Goal: Find specific page/section: Find specific page/section

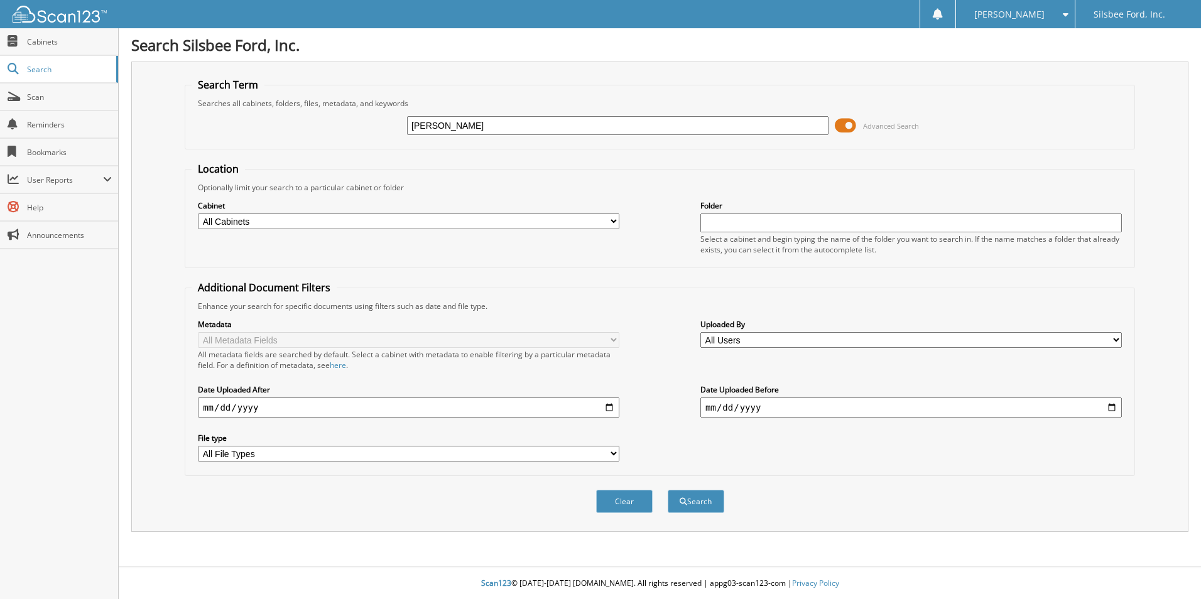
type input "[PERSON_NAME]"
click at [668, 490] on button "Search" at bounding box center [696, 501] width 57 height 23
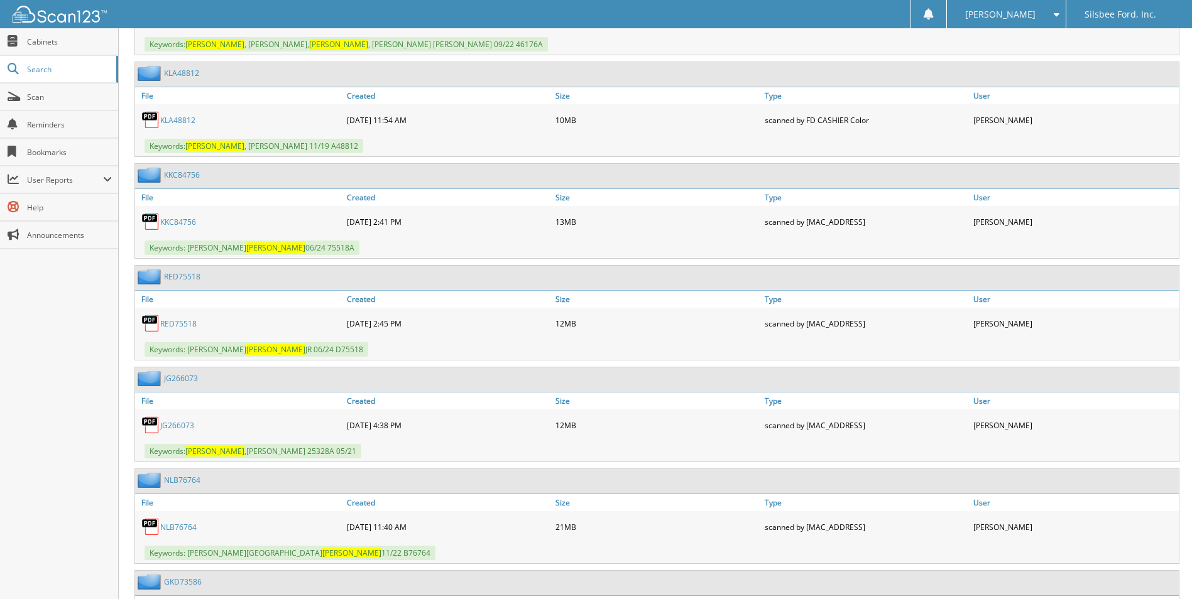
scroll to position [1194, 0]
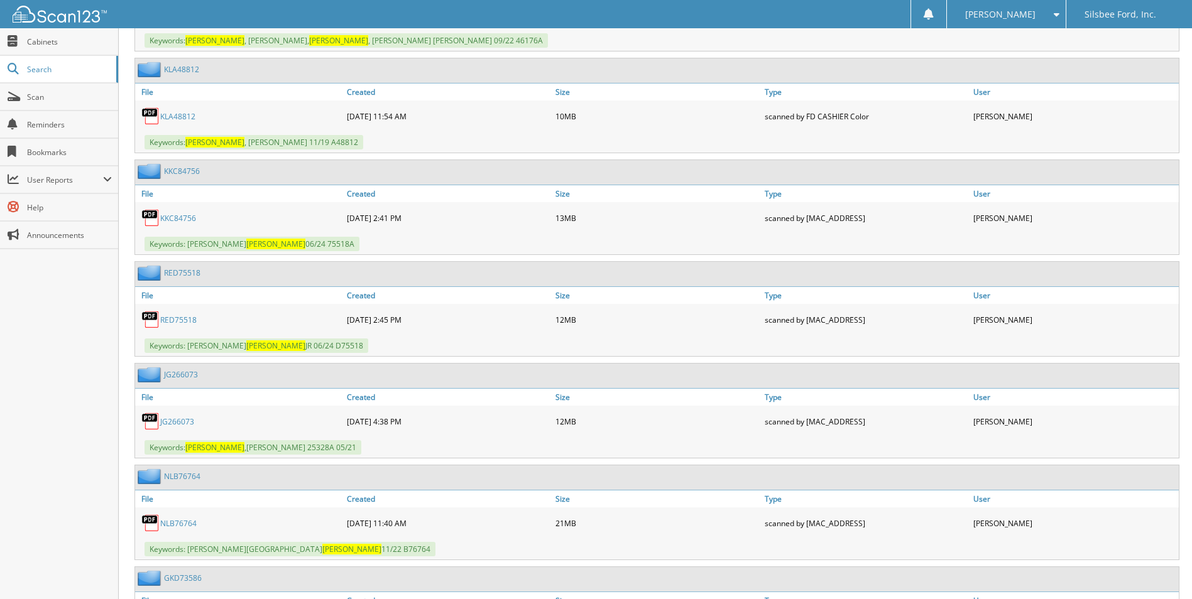
click at [179, 320] on link "RED75518" at bounding box center [178, 320] width 36 height 11
